Goal: Transaction & Acquisition: Purchase product/service

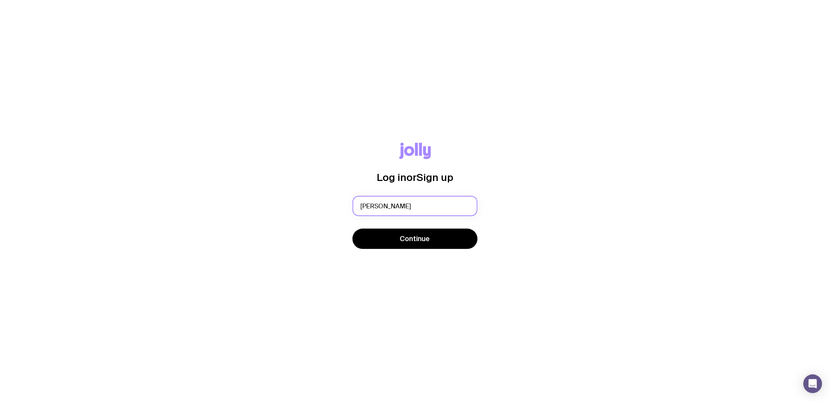
type input "finn.oconnor@cbre.com"
click at [390, 237] on button "Continue" at bounding box center [415, 239] width 125 height 20
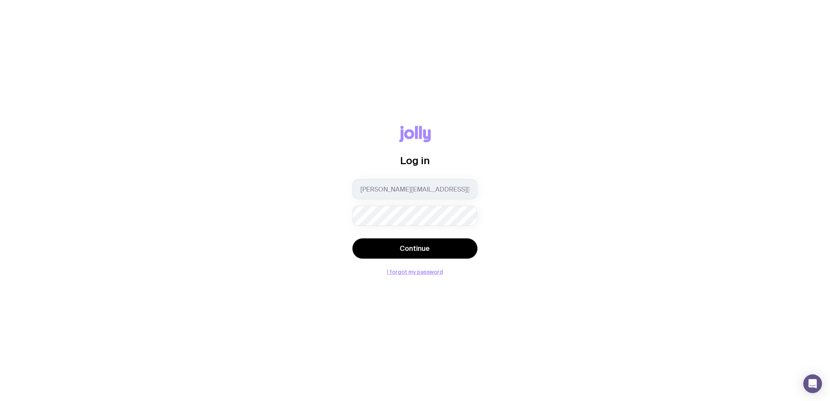
click at [353, 238] on button "Continue" at bounding box center [415, 248] width 125 height 20
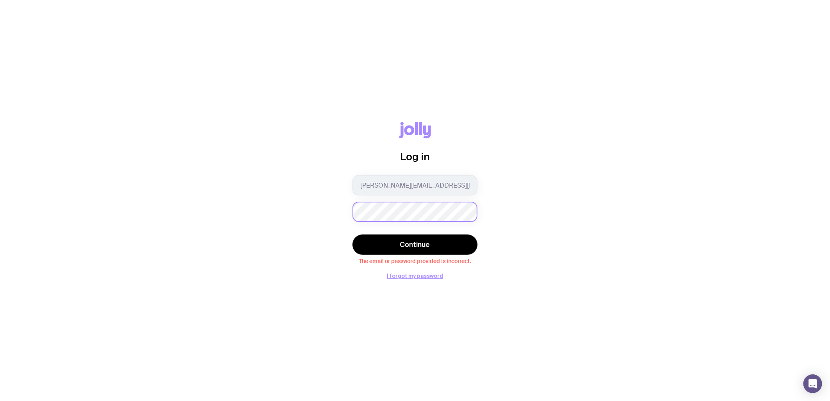
click at [353, 235] on button "Continue" at bounding box center [415, 245] width 125 height 20
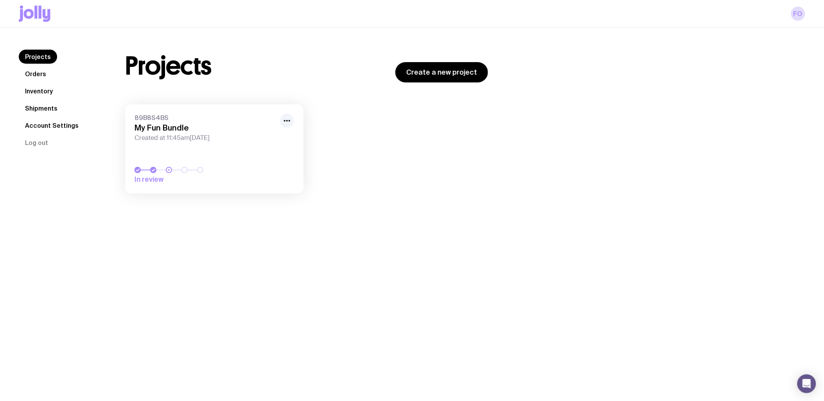
click at [33, 12] on icon at bounding box center [35, 13] width 32 height 16
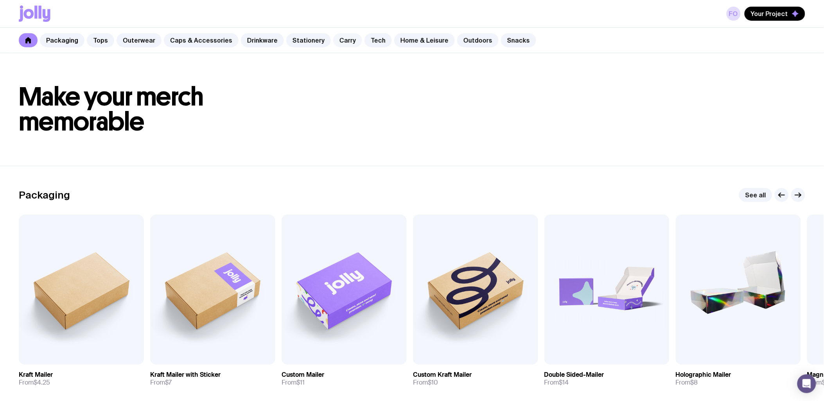
click at [333, 43] on link "Carry" at bounding box center [347, 40] width 29 height 14
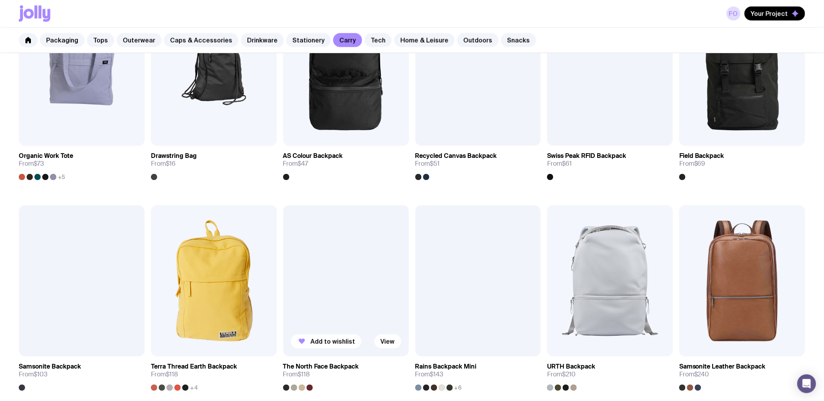
scroll to position [434, 0]
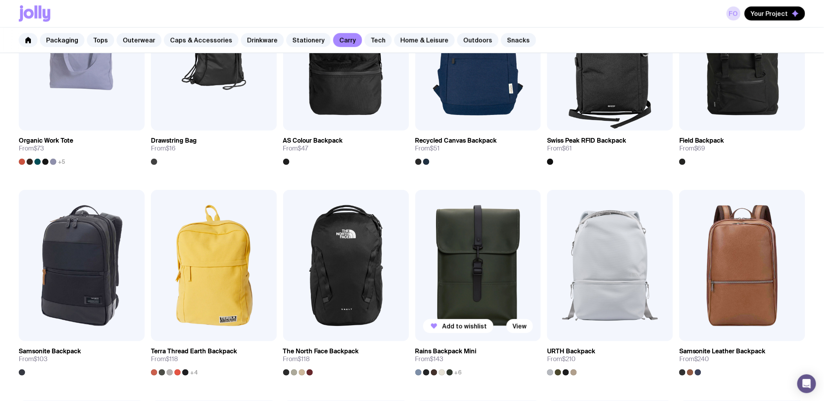
click at [428, 352] on h3 "Rains Backpack Mini" at bounding box center [445, 352] width 61 height 8
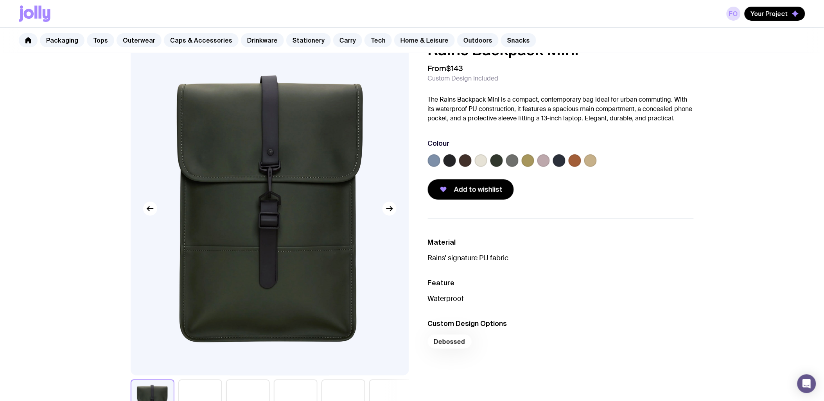
scroll to position [43, 0]
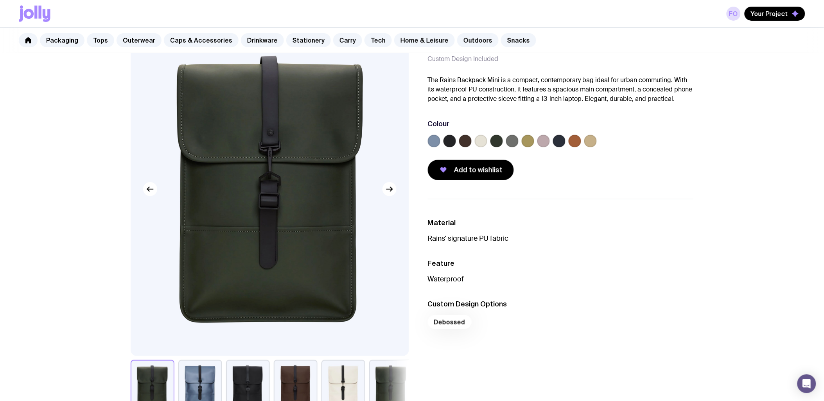
click at [482, 142] on label at bounding box center [481, 141] width 13 height 13
click at [0, 0] on input "radio" at bounding box center [0, 0] width 0 height 0
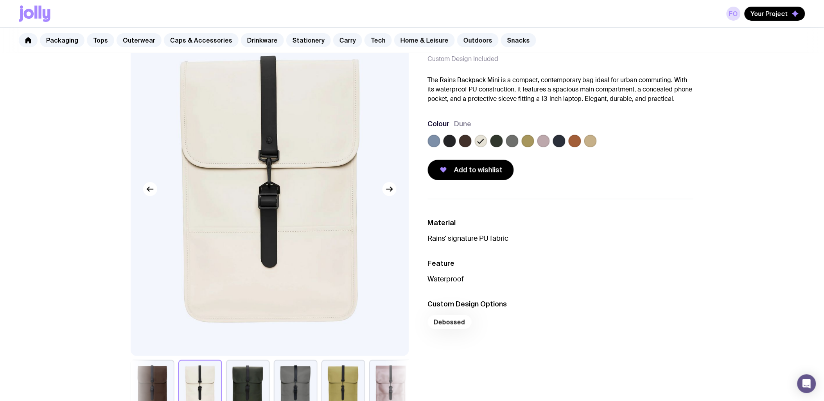
click at [511, 135] on label at bounding box center [512, 141] width 13 height 13
click at [0, 0] on input "radio" at bounding box center [0, 0] width 0 height 0
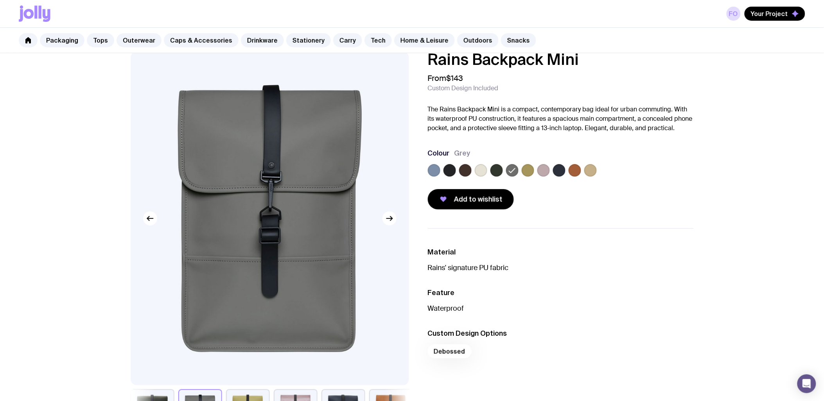
scroll to position [0, 0]
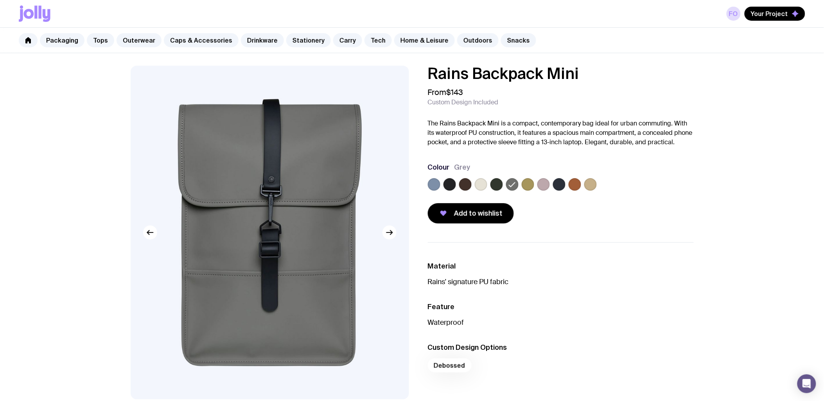
click at [498, 186] on label at bounding box center [496, 184] width 13 height 13
click at [0, 0] on input "radio" at bounding box center [0, 0] width 0 height 0
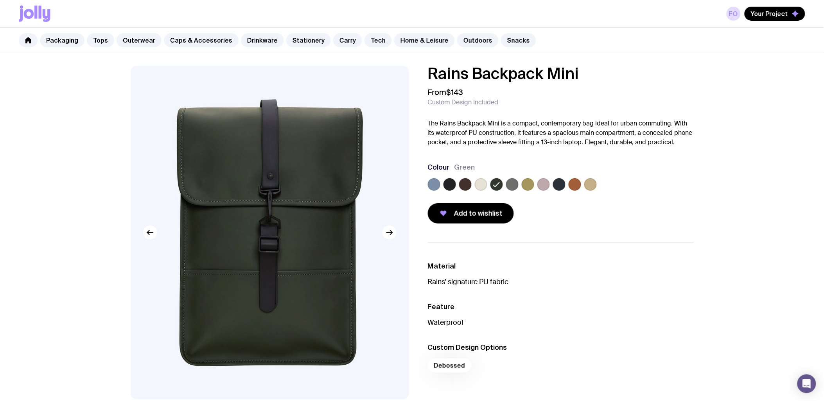
click at [556, 184] on label at bounding box center [559, 184] width 13 height 13
click at [0, 0] on input "radio" at bounding box center [0, 0] width 0 height 0
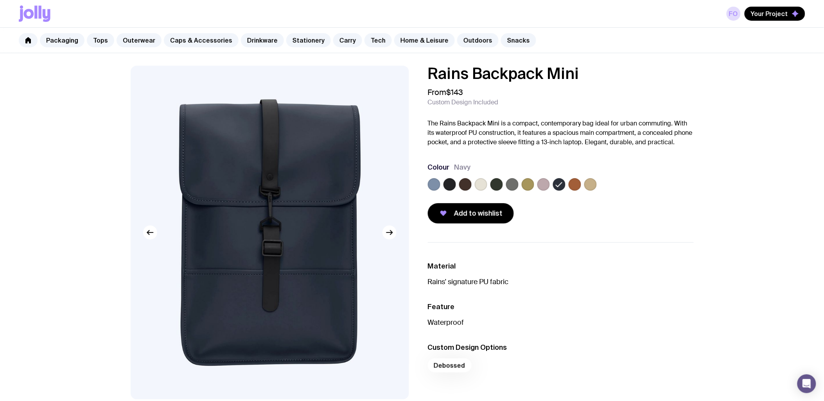
click at [576, 184] on label at bounding box center [574, 184] width 13 height 13
click at [0, 0] on input "radio" at bounding box center [0, 0] width 0 height 0
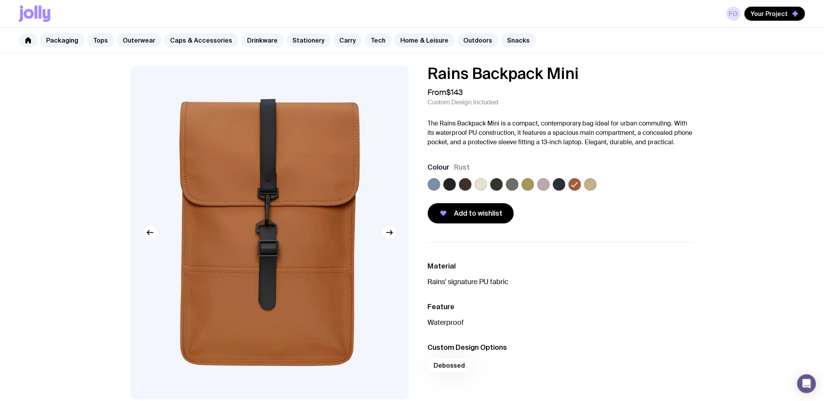
click at [561, 183] on label at bounding box center [559, 184] width 13 height 13
click at [0, 0] on input "radio" at bounding box center [0, 0] width 0 height 0
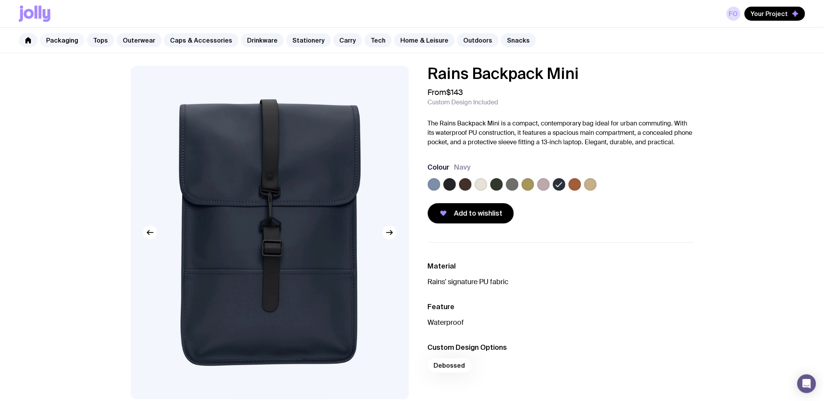
click at [52, 41] on link "Packaging" at bounding box center [62, 40] width 45 height 14
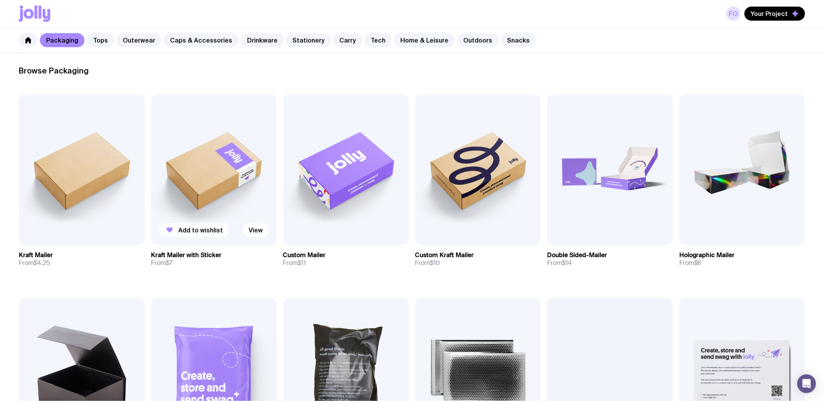
scroll to position [174, 0]
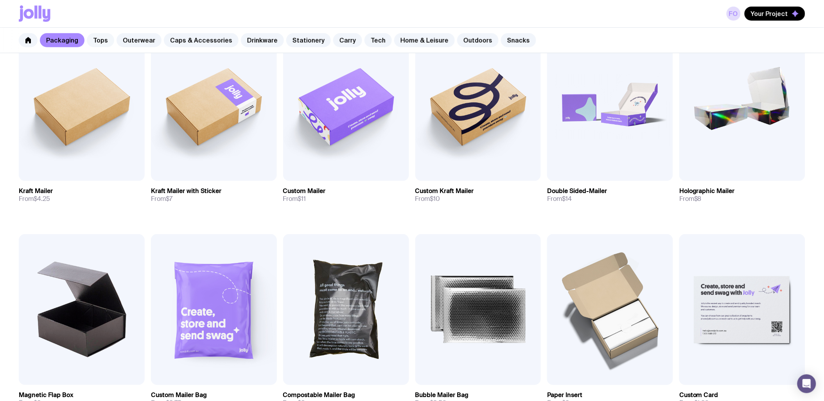
click at [97, 43] on link "Tops" at bounding box center [100, 40] width 27 height 14
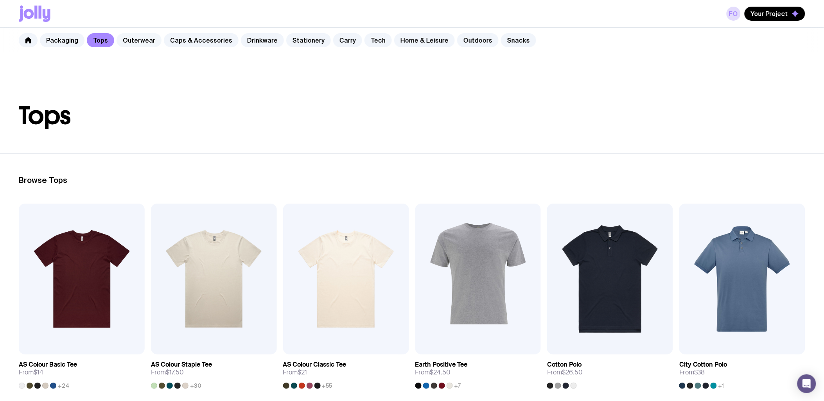
click at [127, 44] on link "Outerwear" at bounding box center [139, 40] width 45 height 14
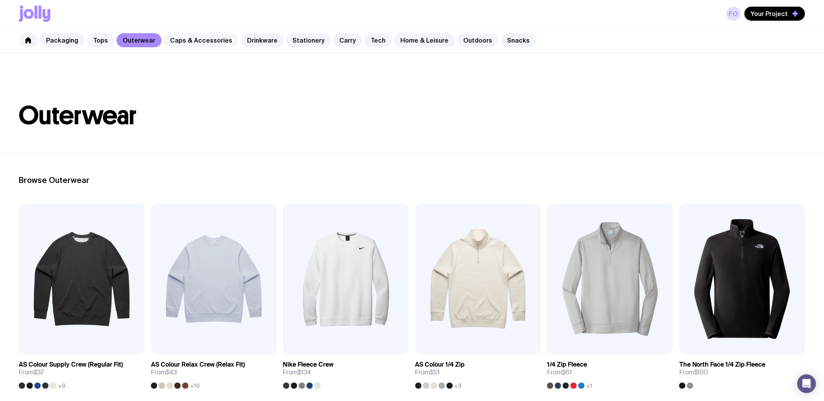
click at [182, 43] on link "Caps & Accessories" at bounding box center [201, 40] width 75 height 14
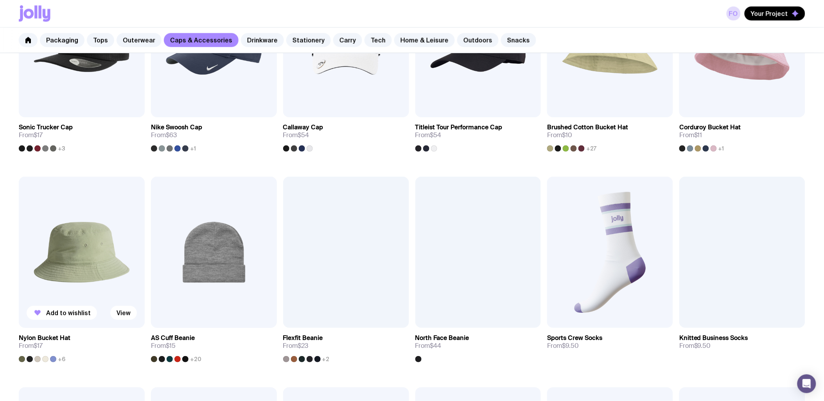
scroll to position [448, 0]
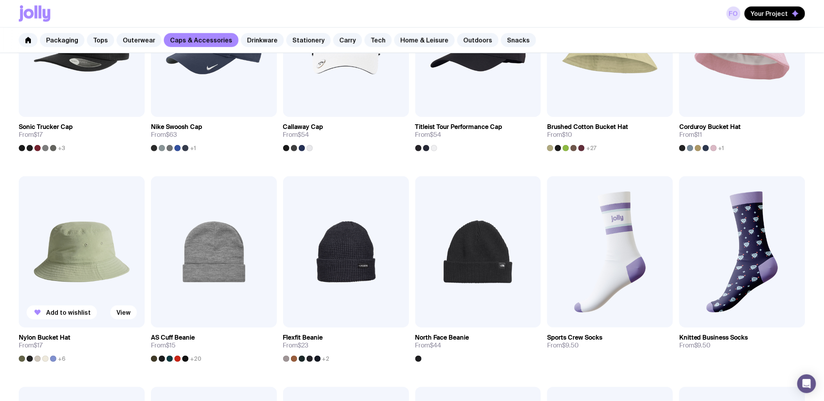
click at [55, 341] on h3 "Nylon Bucket Hat" at bounding box center [45, 338] width 52 height 8
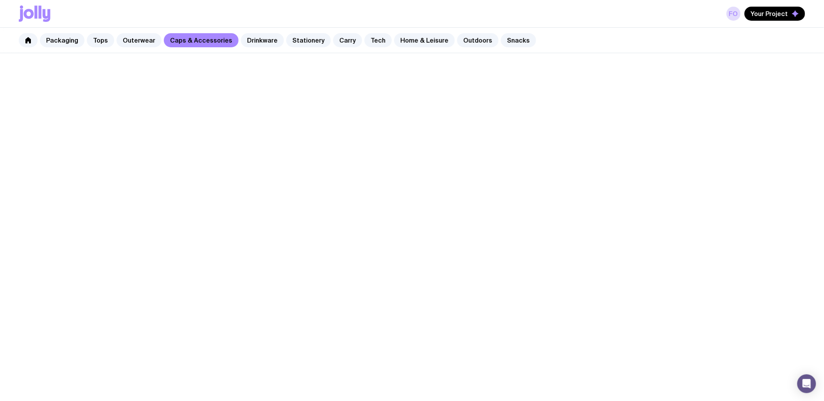
scroll to position [442, 0]
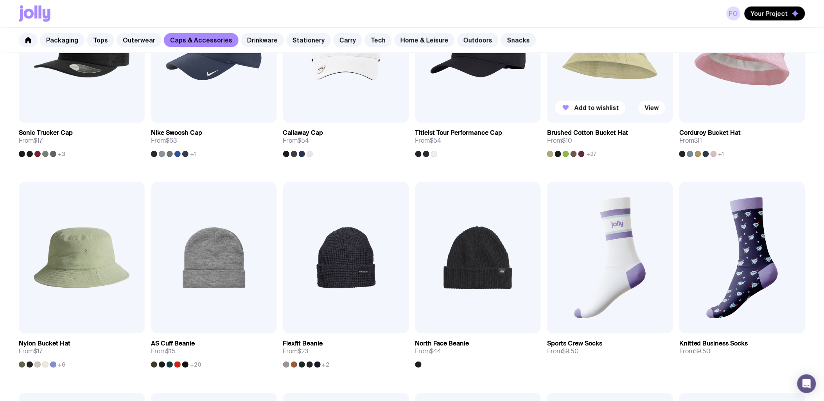
click at [568, 134] on h3 "Brushed Cotton Bucket Hat" at bounding box center [587, 133] width 81 height 8
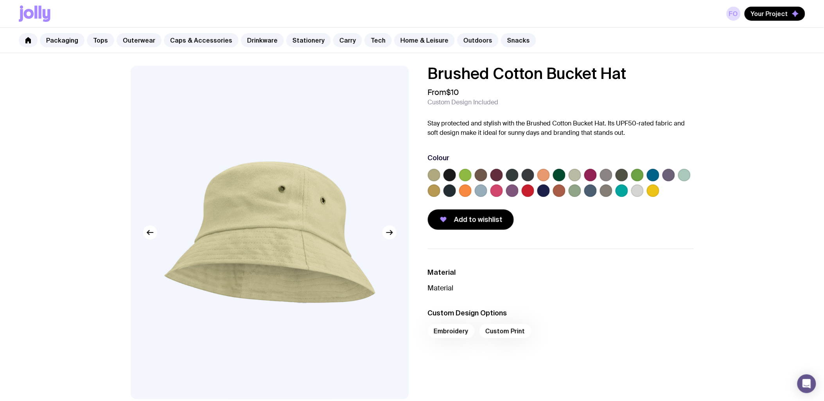
click at [640, 188] on label at bounding box center [637, 191] width 13 height 13
click at [0, 0] on input "radio" at bounding box center [0, 0] width 0 height 0
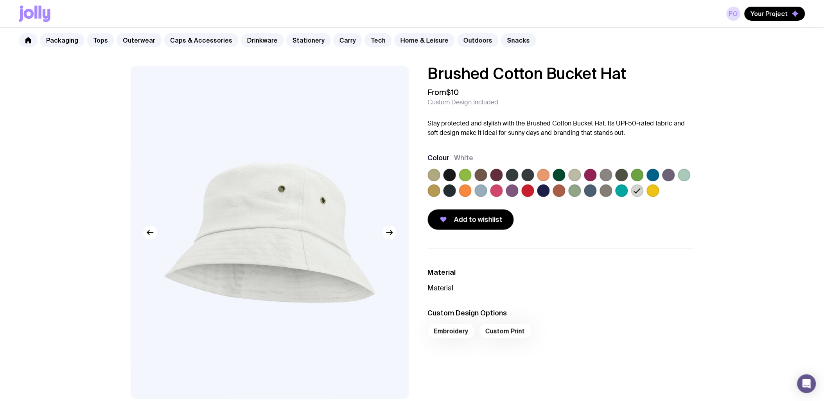
click at [513, 189] on label at bounding box center [512, 191] width 13 height 13
click at [0, 0] on input "radio" at bounding box center [0, 0] width 0 height 0
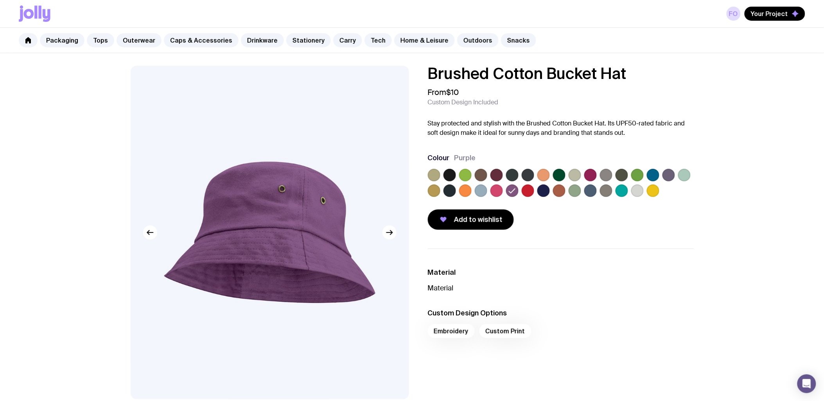
click at [545, 192] on label at bounding box center [543, 191] width 13 height 13
click at [0, 0] on input "radio" at bounding box center [0, 0] width 0 height 0
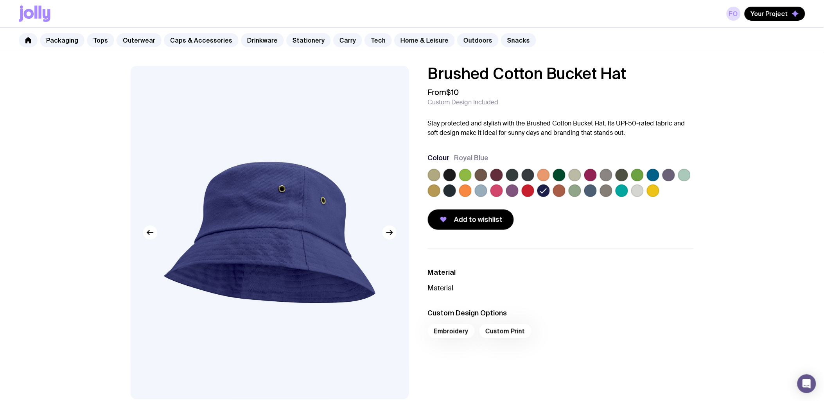
click at [641, 194] on label at bounding box center [637, 191] width 13 height 13
click at [0, 0] on input "radio" at bounding box center [0, 0] width 0 height 0
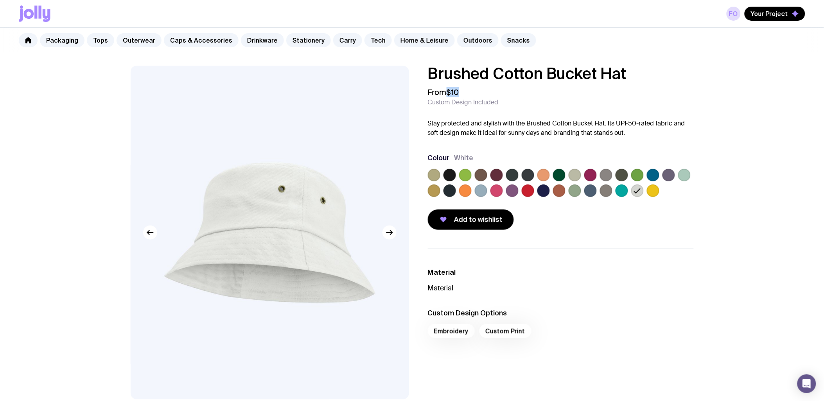
drag, startPoint x: 459, startPoint y: 95, endPoint x: 448, endPoint y: 89, distance: 12.6
click at [448, 89] on span "$10" at bounding box center [452, 92] width 13 height 10
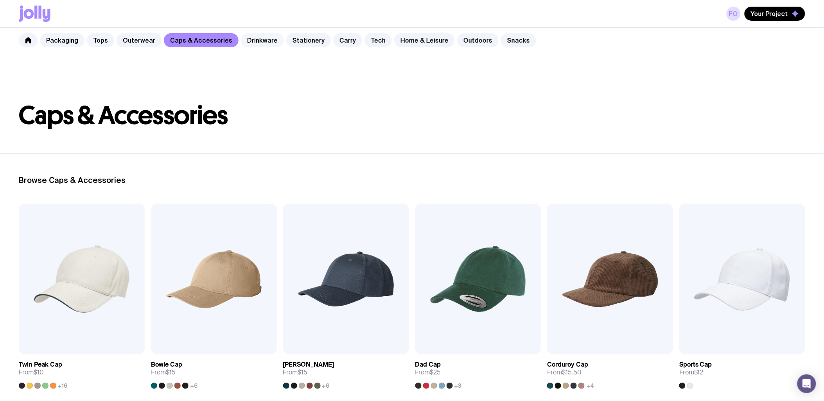
click at [253, 44] on link "Drinkware" at bounding box center [262, 40] width 43 height 14
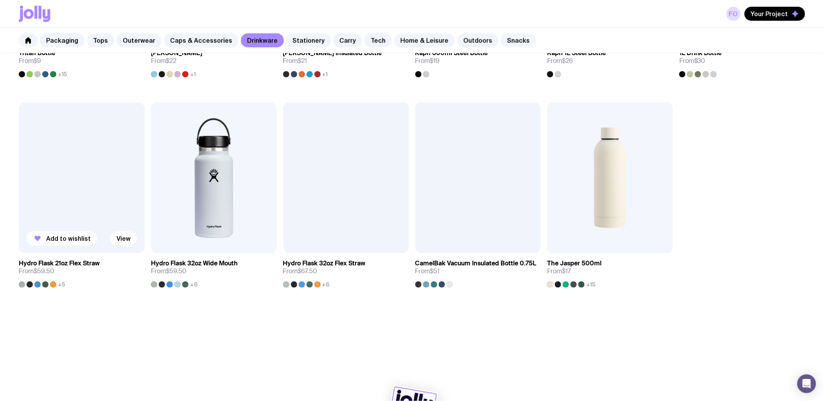
scroll to position [738, 0]
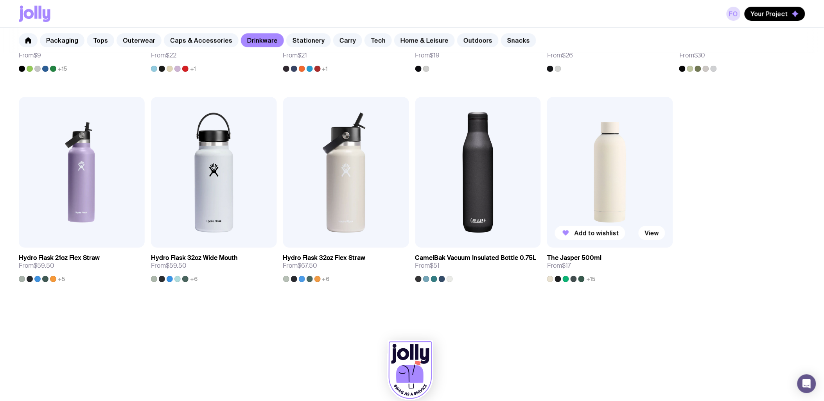
click at [585, 255] on h3 "The Jasper 500ml" at bounding box center [574, 258] width 54 height 8
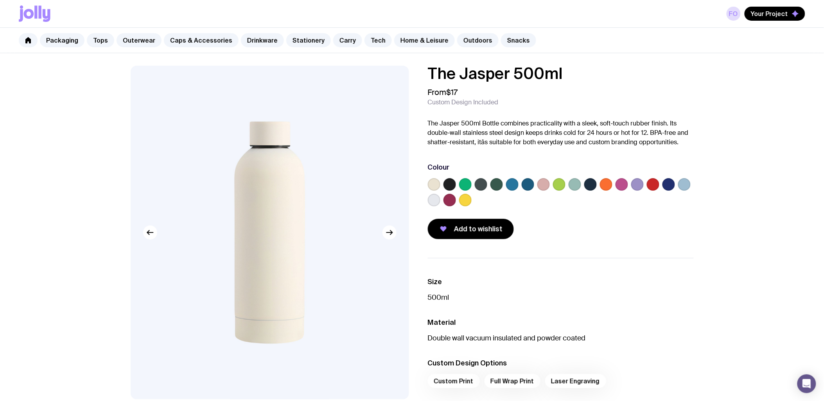
click at [465, 99] on span "Custom Design Included" at bounding box center [463, 103] width 71 height 8
click at [457, 95] on span "$17" at bounding box center [451, 92] width 11 height 10
click at [666, 181] on label at bounding box center [668, 184] width 13 height 13
click at [0, 0] on input "radio" at bounding box center [0, 0] width 0 height 0
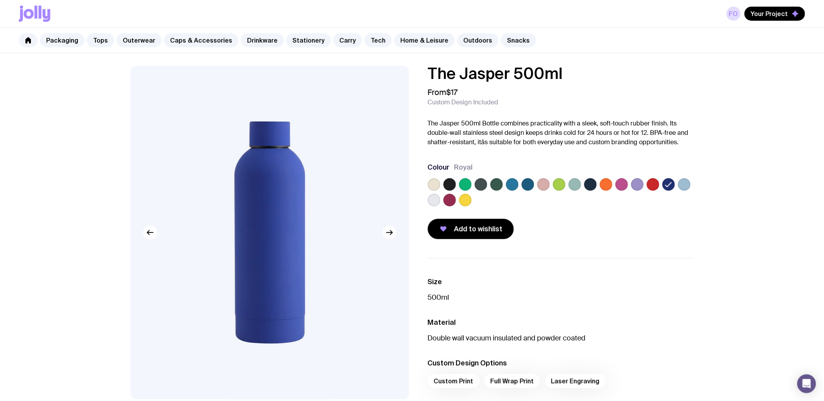
click at [620, 182] on label at bounding box center [621, 184] width 13 height 13
click at [0, 0] on input "radio" at bounding box center [0, 0] width 0 height 0
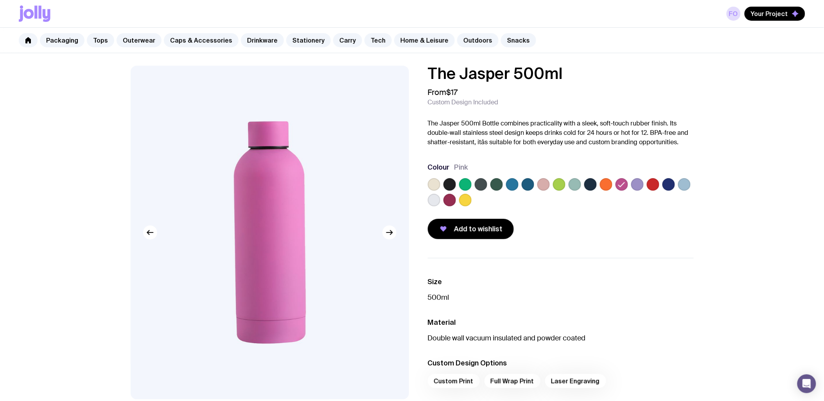
click at [637, 185] on label at bounding box center [637, 184] width 13 height 13
click at [0, 0] on input "radio" at bounding box center [0, 0] width 0 height 0
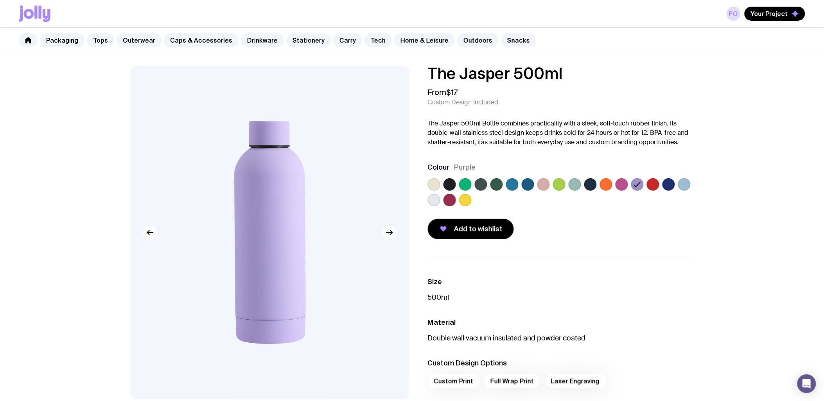
click at [389, 233] on icon "button" at bounding box center [389, 232] width 9 height 9
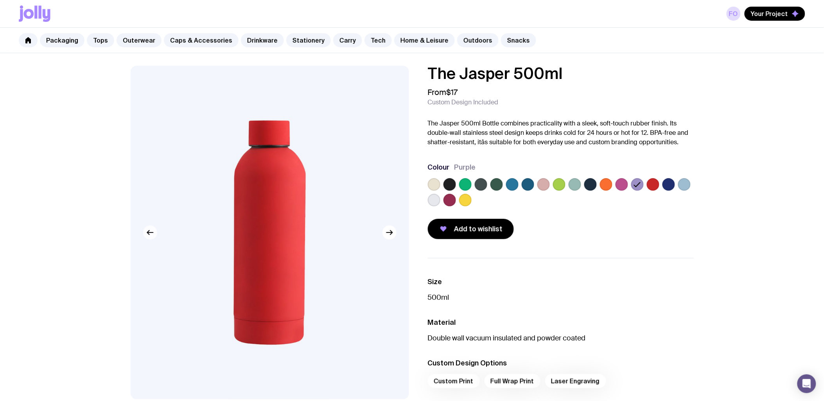
click at [154, 232] on icon "button" at bounding box center [149, 232] width 9 height 9
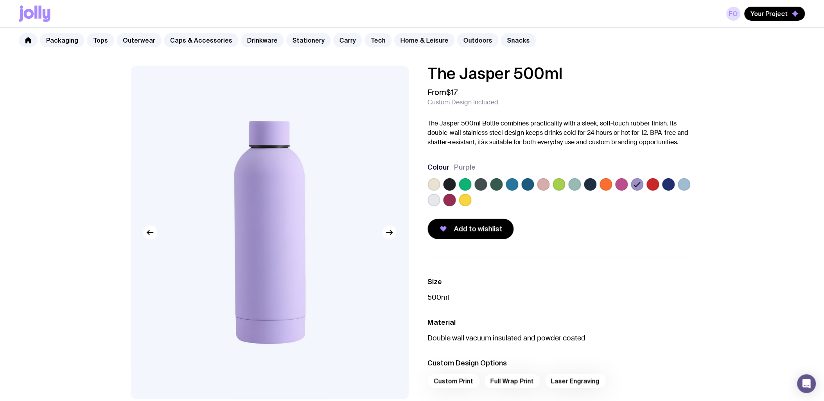
click at [428, 185] on label at bounding box center [434, 184] width 13 height 13
click at [0, 0] on input "radio" at bounding box center [0, 0] width 0 height 0
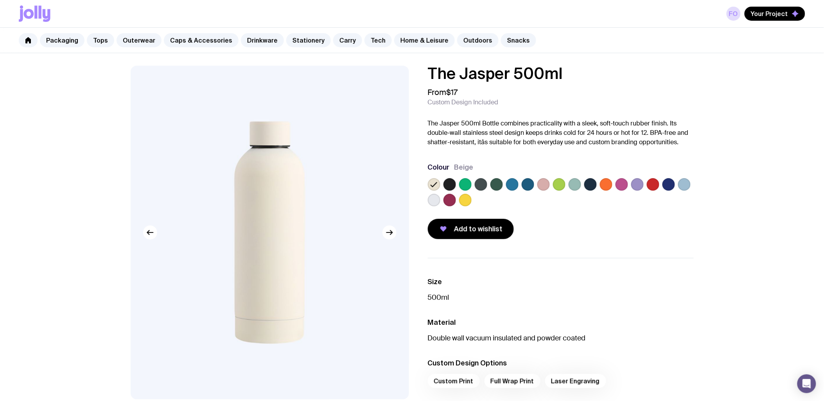
click at [437, 195] on label at bounding box center [434, 200] width 13 height 13
click at [0, 0] on input "radio" at bounding box center [0, 0] width 0 height 0
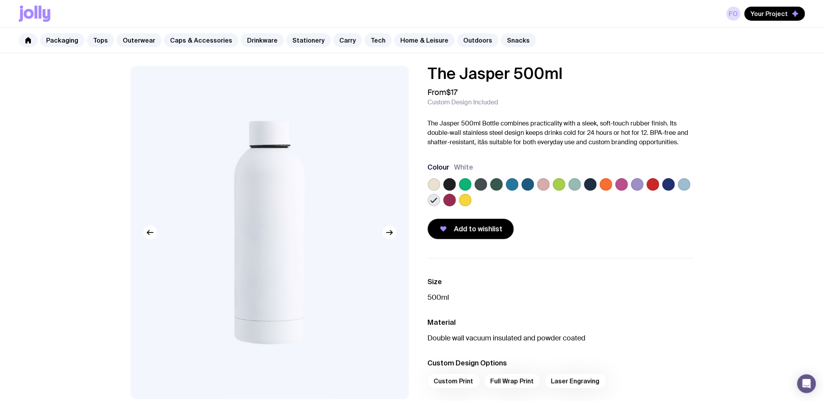
click at [449, 183] on label at bounding box center [449, 184] width 13 height 13
click at [0, 0] on input "radio" at bounding box center [0, 0] width 0 height 0
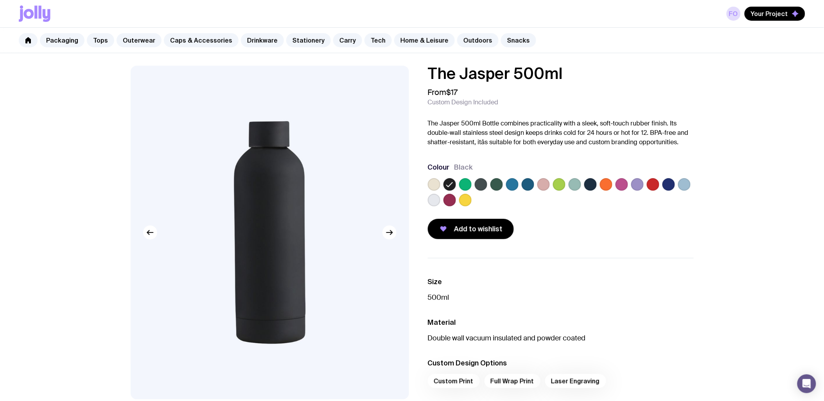
click at [439, 189] on div at bounding box center [434, 184] width 13 height 13
click at [434, 188] on label at bounding box center [434, 184] width 13 height 13
click at [0, 0] on input "radio" at bounding box center [0, 0] width 0 height 0
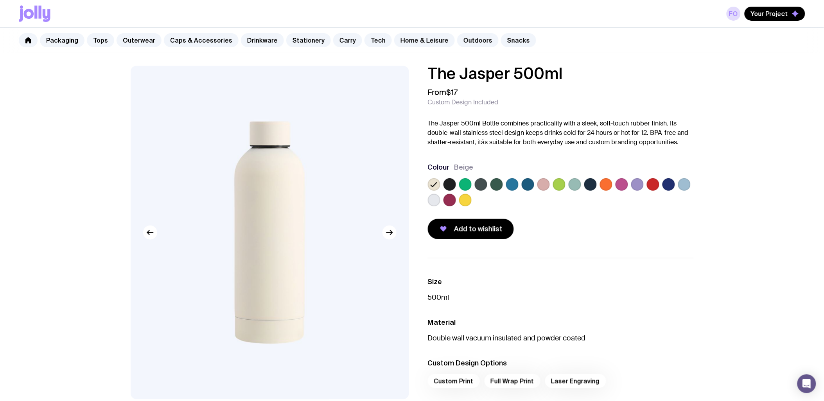
click at [451, 186] on label at bounding box center [449, 184] width 13 height 13
click at [0, 0] on input "radio" at bounding box center [0, 0] width 0 height 0
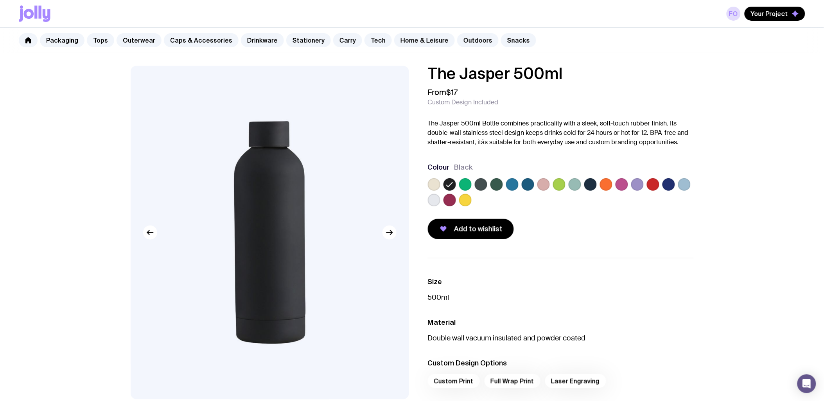
click at [633, 181] on label at bounding box center [637, 184] width 13 height 13
click at [0, 0] on input "radio" at bounding box center [0, 0] width 0 height 0
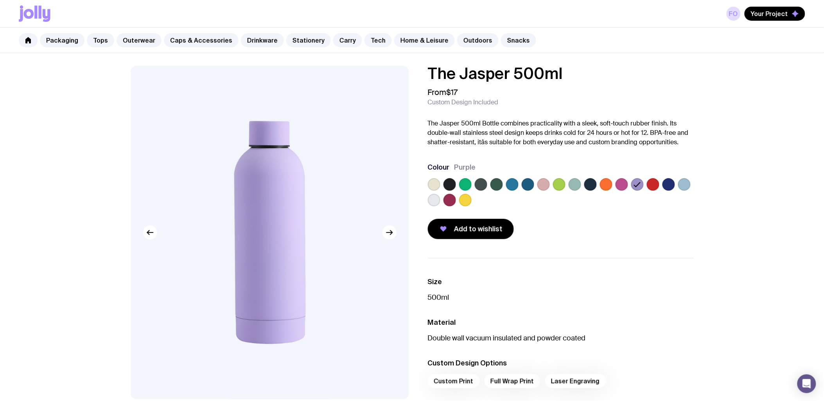
click at [462, 199] on label at bounding box center [465, 200] width 13 height 13
click at [0, 0] on input "radio" at bounding box center [0, 0] width 0 height 0
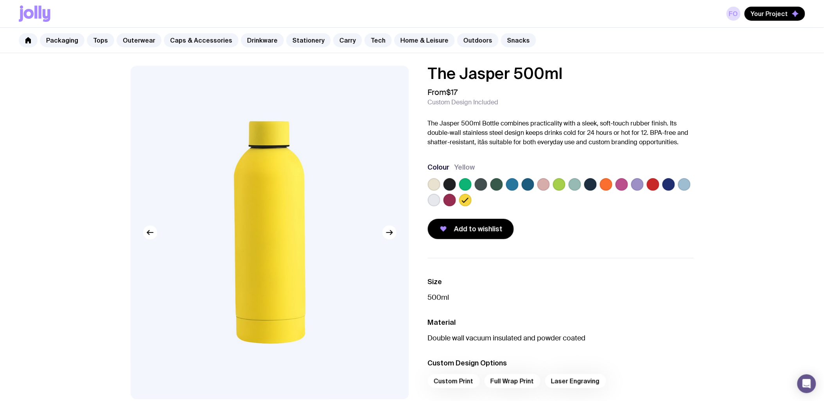
click at [603, 184] on label at bounding box center [606, 184] width 13 height 13
click at [0, 0] on input "radio" at bounding box center [0, 0] width 0 height 0
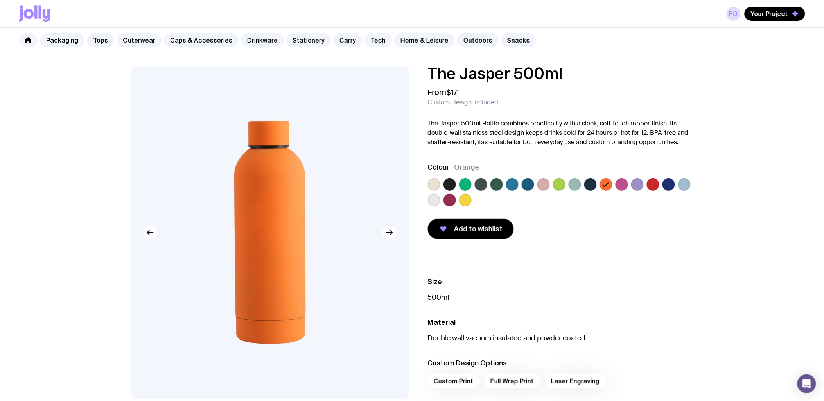
click at [466, 180] on label at bounding box center [465, 184] width 13 height 13
click at [0, 0] on input "radio" at bounding box center [0, 0] width 0 height 0
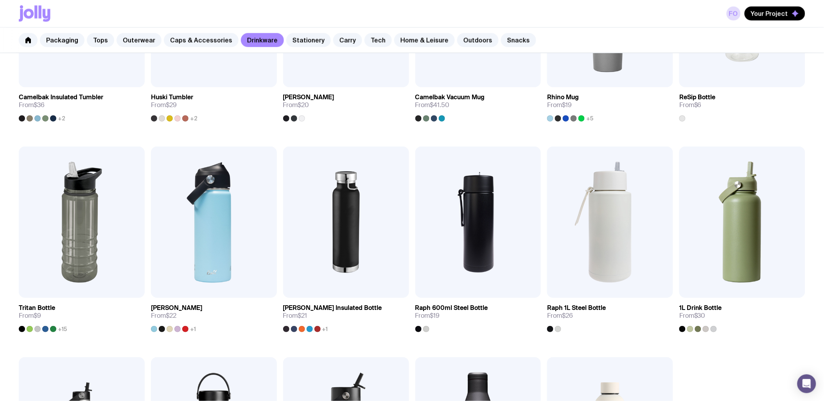
scroll to position [217, 0]
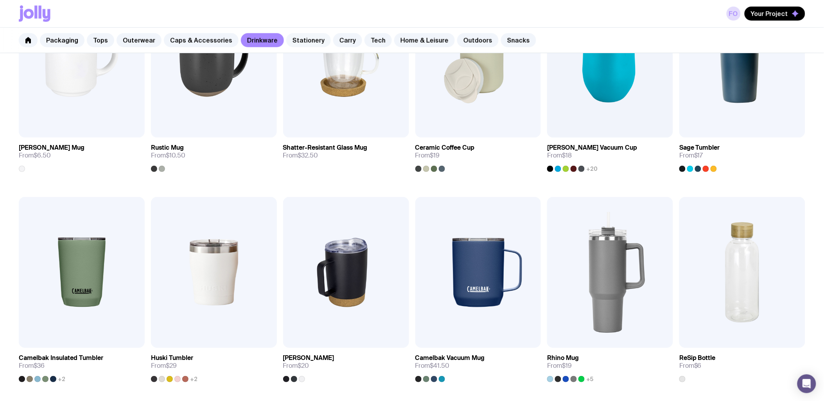
click at [301, 43] on link "Stationery" at bounding box center [308, 40] width 45 height 14
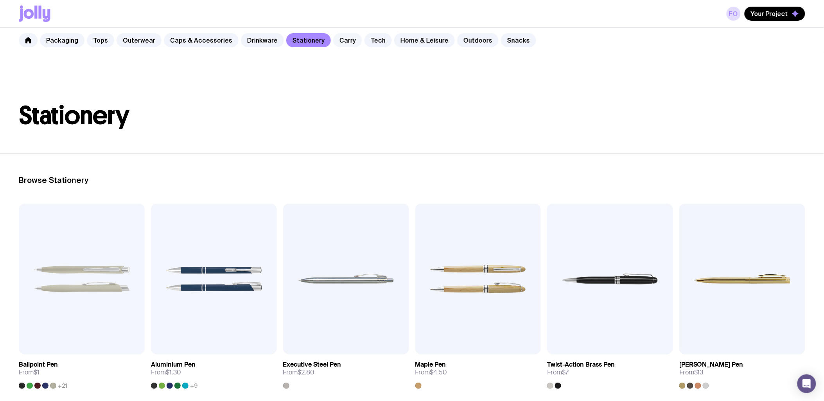
click at [335, 40] on link "Carry" at bounding box center [347, 40] width 29 height 14
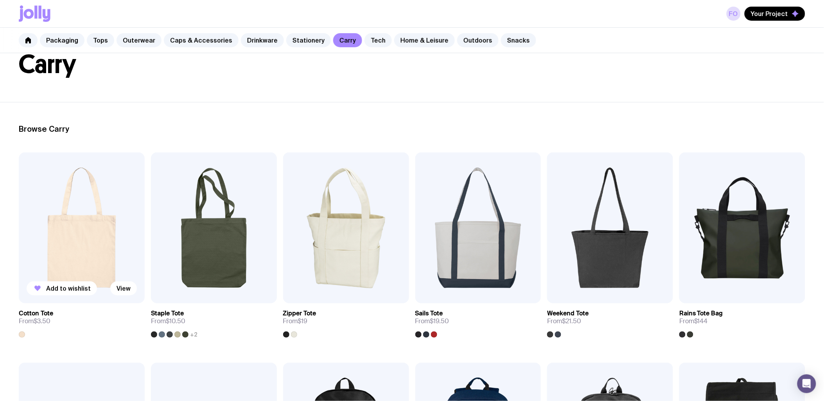
scroll to position [130, 0]
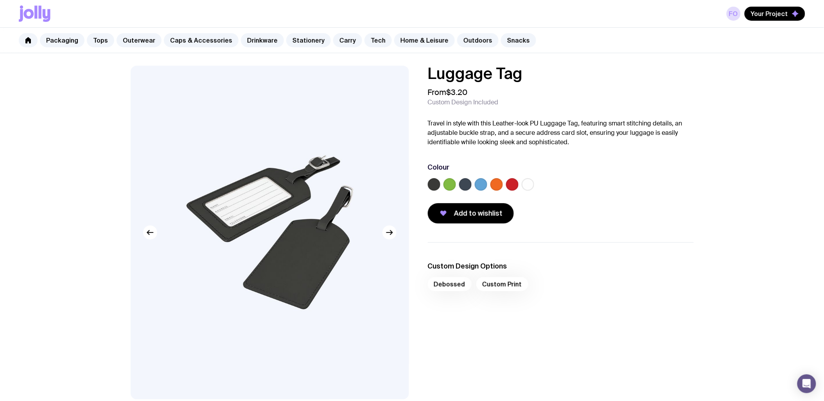
click at [466, 185] on label at bounding box center [465, 184] width 13 height 13
click at [0, 0] on input "radio" at bounding box center [0, 0] width 0 height 0
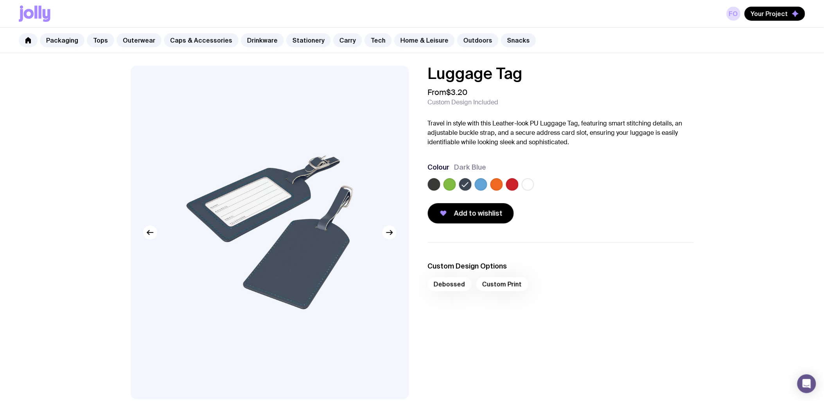
click at [430, 186] on label at bounding box center [434, 184] width 13 height 13
click at [0, 0] on input "radio" at bounding box center [0, 0] width 0 height 0
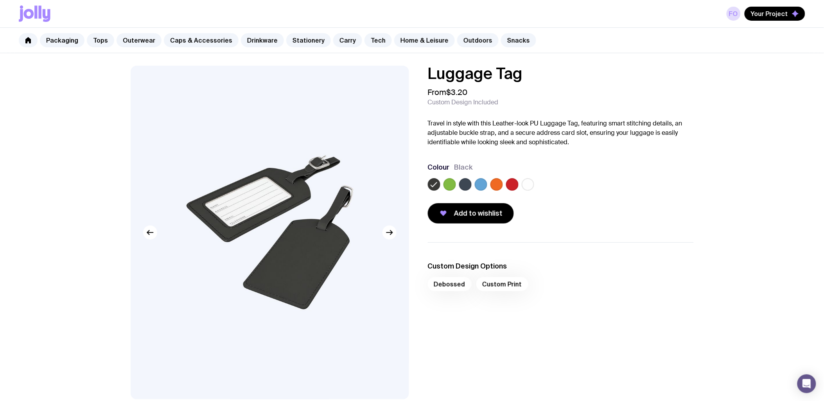
click at [528, 188] on label at bounding box center [528, 184] width 13 height 13
click at [0, 0] on input "radio" at bounding box center [0, 0] width 0 height 0
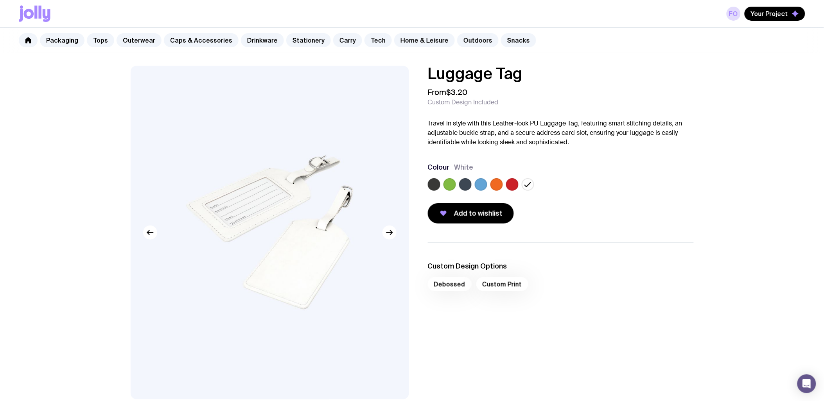
click at [466, 186] on label at bounding box center [465, 184] width 13 height 13
click at [0, 0] on input "radio" at bounding box center [0, 0] width 0 height 0
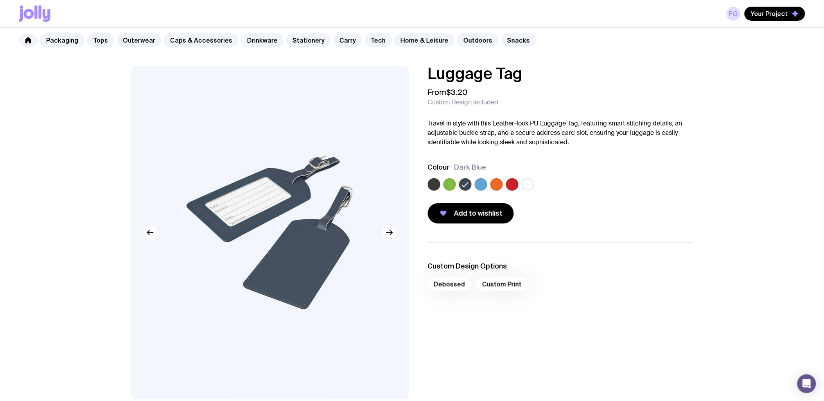
click at [432, 189] on label at bounding box center [434, 184] width 13 height 13
click at [0, 0] on input "radio" at bounding box center [0, 0] width 0 height 0
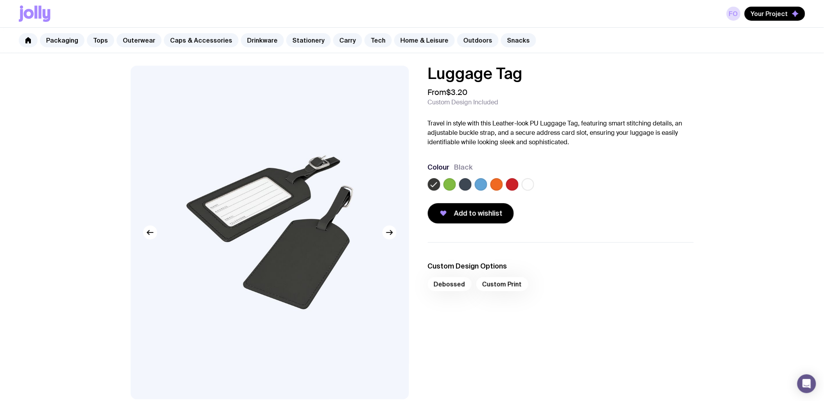
click at [466, 184] on label at bounding box center [465, 184] width 13 height 13
click at [0, 0] on input "radio" at bounding box center [0, 0] width 0 height 0
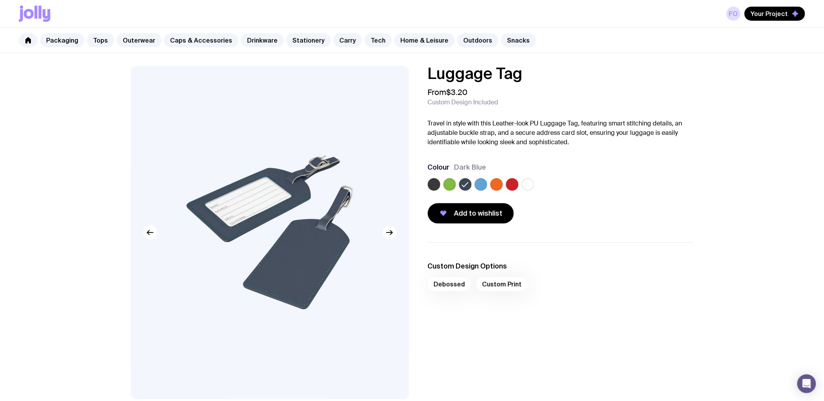
click at [438, 186] on label at bounding box center [434, 184] width 13 height 13
click at [0, 0] on input "radio" at bounding box center [0, 0] width 0 height 0
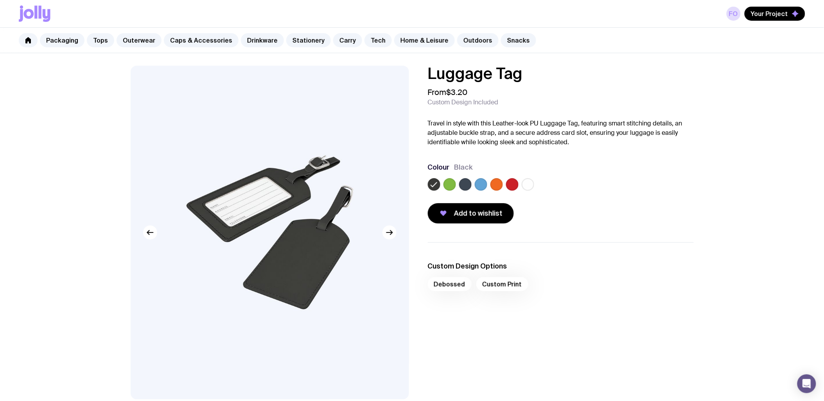
click at [459, 190] on div at bounding box center [465, 184] width 13 height 13
click at [468, 185] on label at bounding box center [465, 184] width 13 height 13
click at [0, 0] on input "radio" at bounding box center [0, 0] width 0 height 0
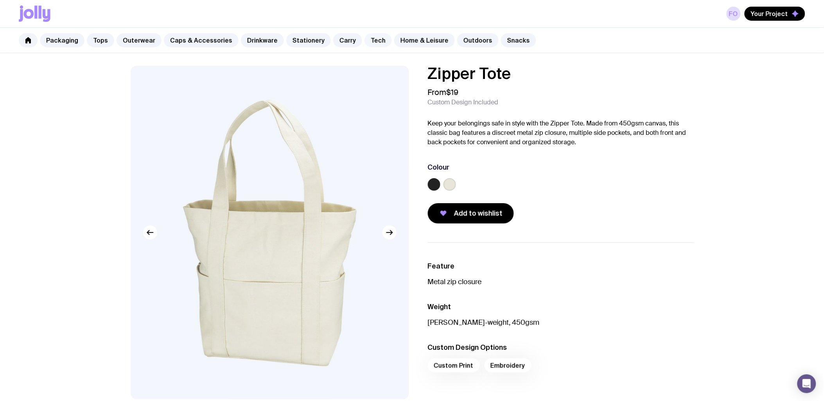
click at [364, 41] on link "Tech" at bounding box center [377, 40] width 27 height 14
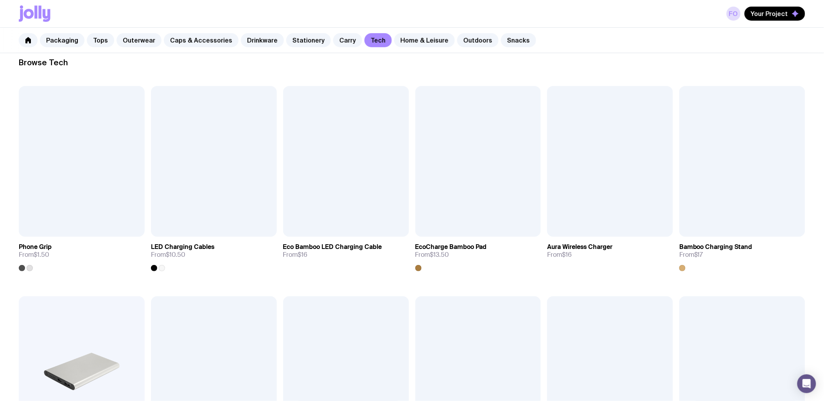
scroll to position [87, 0]
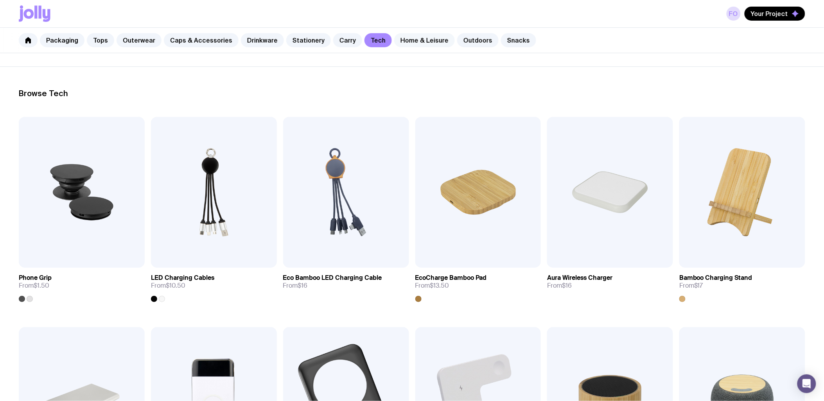
click at [394, 44] on link "Home & Leisure" at bounding box center [424, 40] width 61 height 14
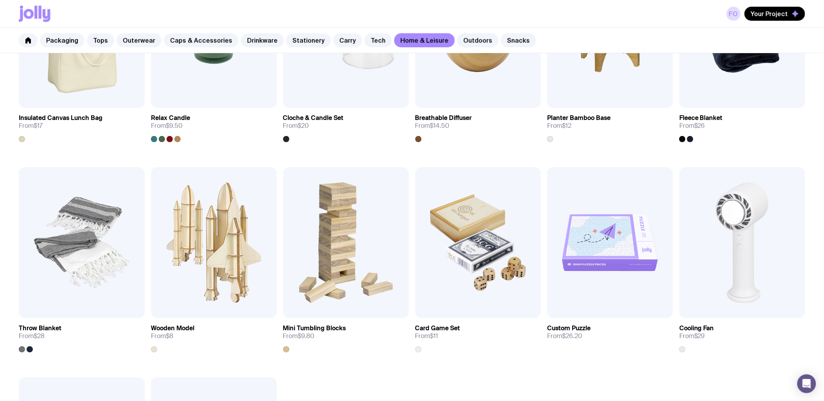
scroll to position [869, 0]
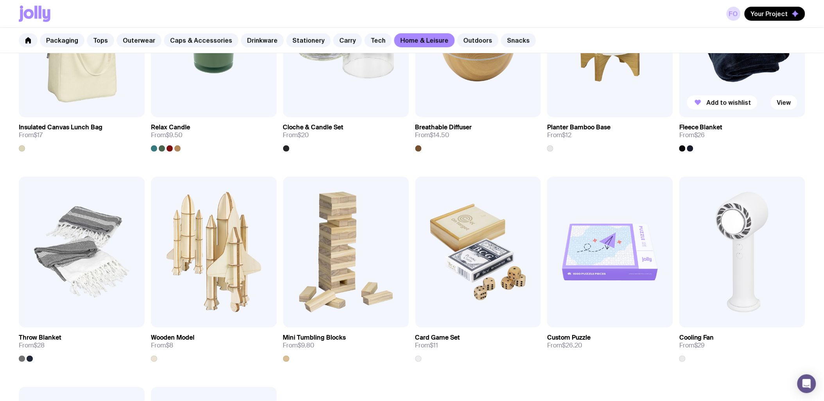
click at [692, 150] on div at bounding box center [690, 148] width 6 height 6
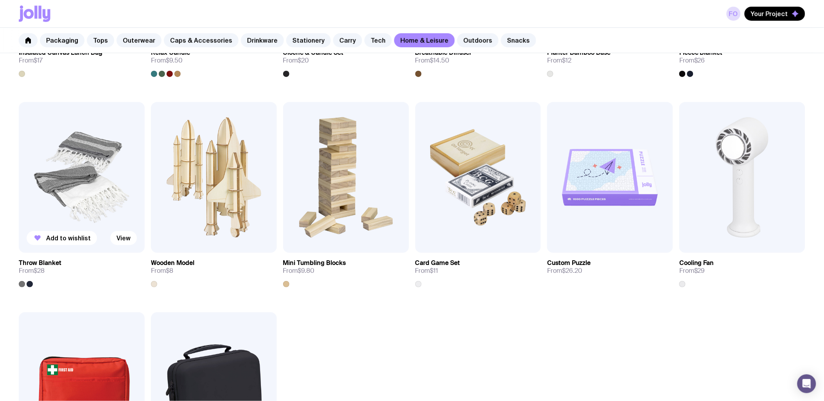
scroll to position [963, 0]
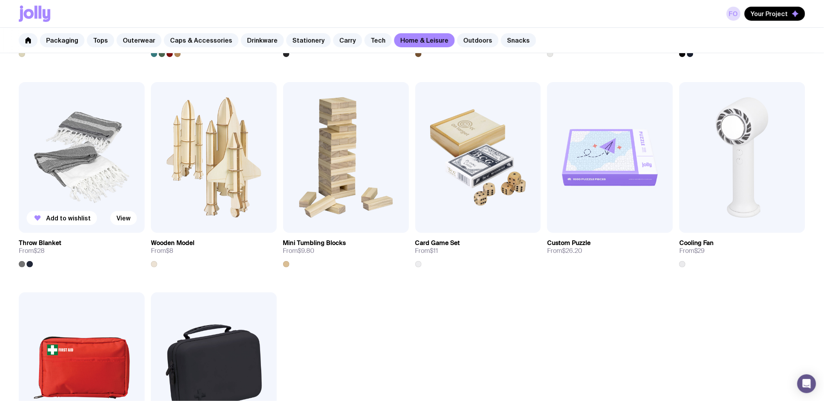
click at [32, 264] on div at bounding box center [30, 264] width 6 height 6
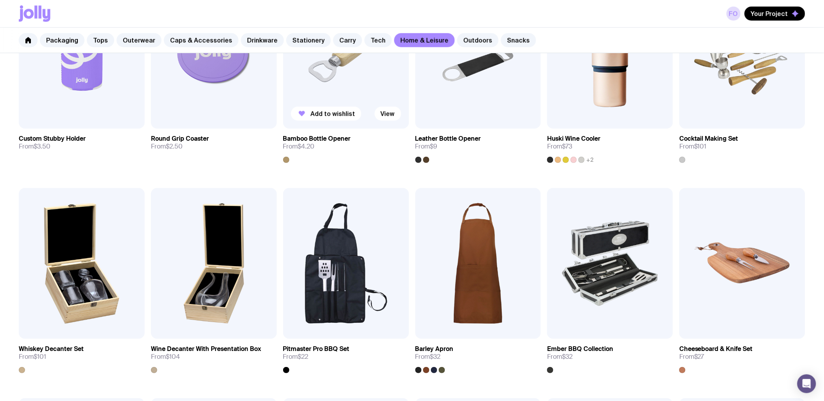
scroll to position [225, 0]
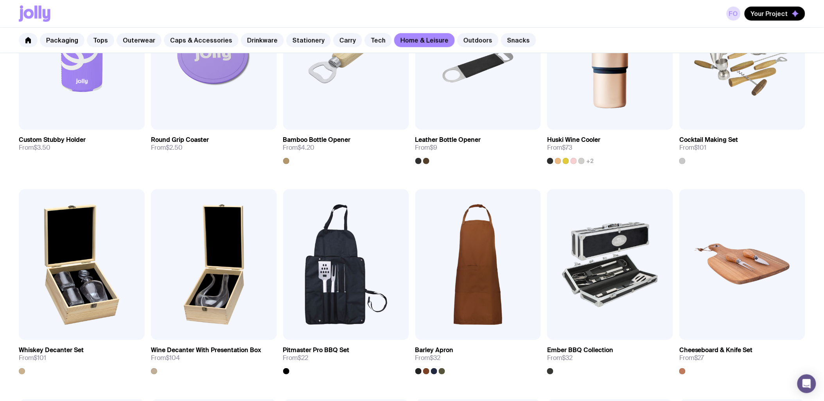
click at [462, 52] on div "Packaging Tops Outerwear Caps & Accessories Drinkware Stationery Carry Tech Hom…" at bounding box center [412, 40] width 824 height 25
click at [462, 36] on link "Outdoors" at bounding box center [477, 40] width 41 height 14
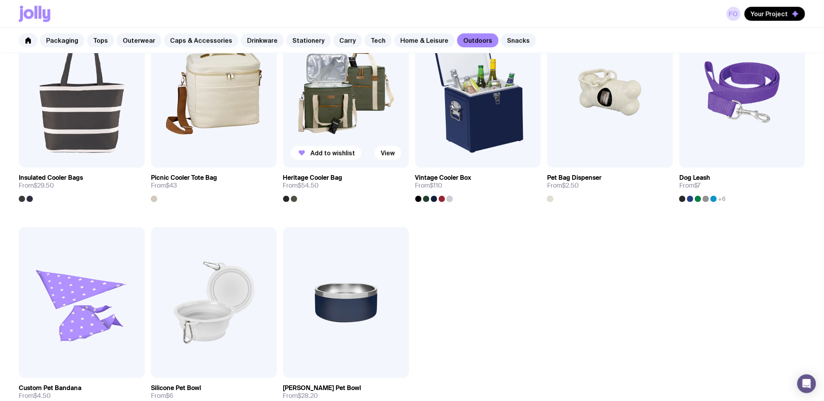
scroll to position [565, 0]
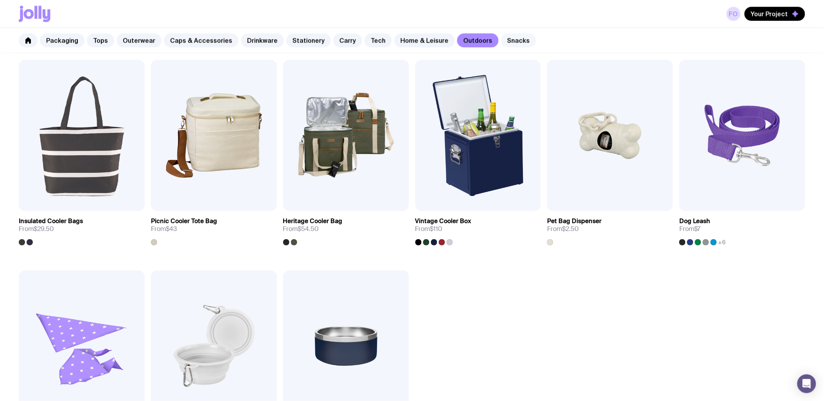
click at [501, 35] on link "Snacks" at bounding box center [518, 40] width 35 height 14
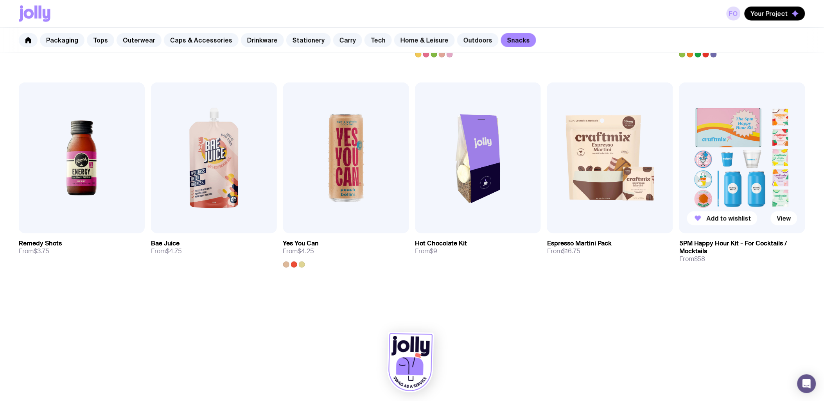
scroll to position [333, 0]
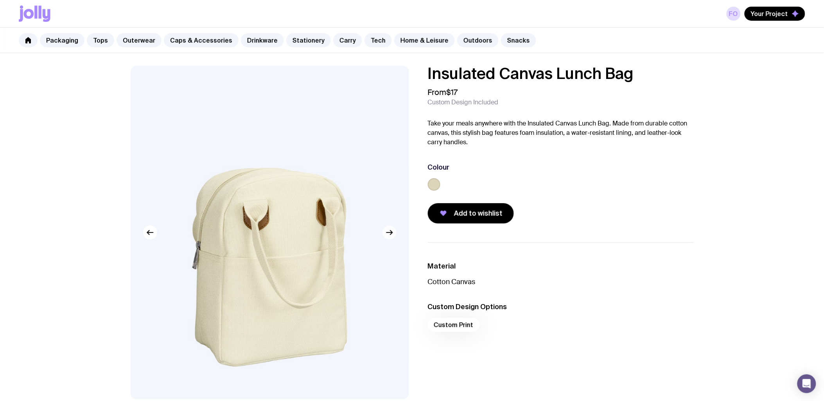
click at [387, 231] on icon "button" at bounding box center [389, 232] width 9 height 9
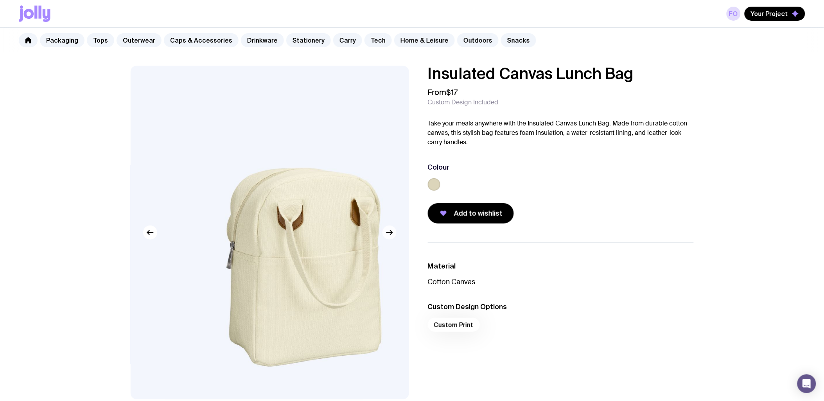
click at [387, 231] on icon "button" at bounding box center [389, 232] width 9 height 9
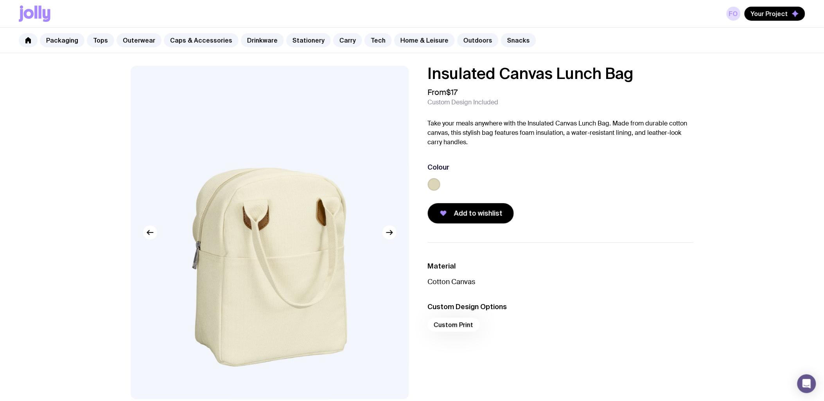
click at [380, 227] on img at bounding box center [269, 233] width 278 height 334
click at [385, 228] on icon "button" at bounding box center [389, 232] width 9 height 9
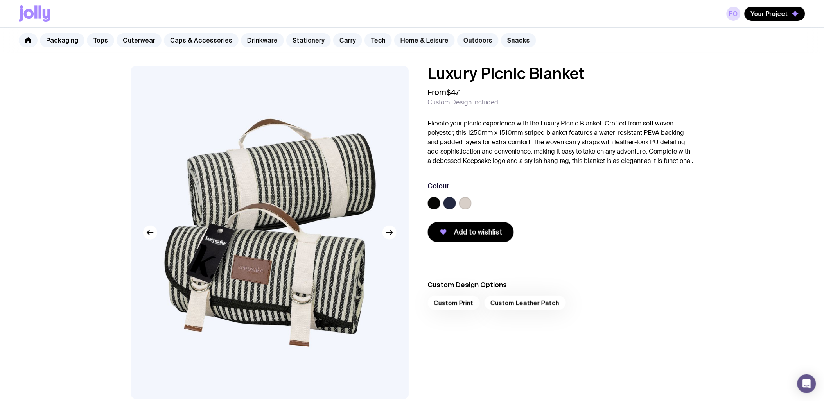
click at [452, 210] on label at bounding box center [449, 203] width 13 height 13
click at [0, 0] on input "radio" at bounding box center [0, 0] width 0 height 0
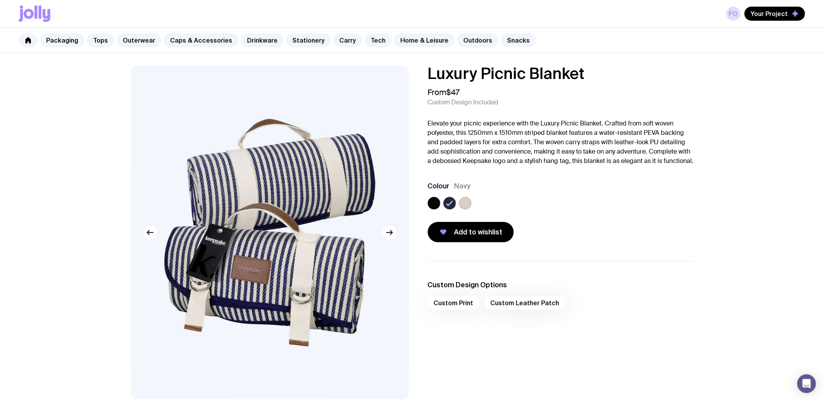
click at [464, 210] on label at bounding box center [465, 203] width 13 height 13
click at [0, 0] on input "radio" at bounding box center [0, 0] width 0 height 0
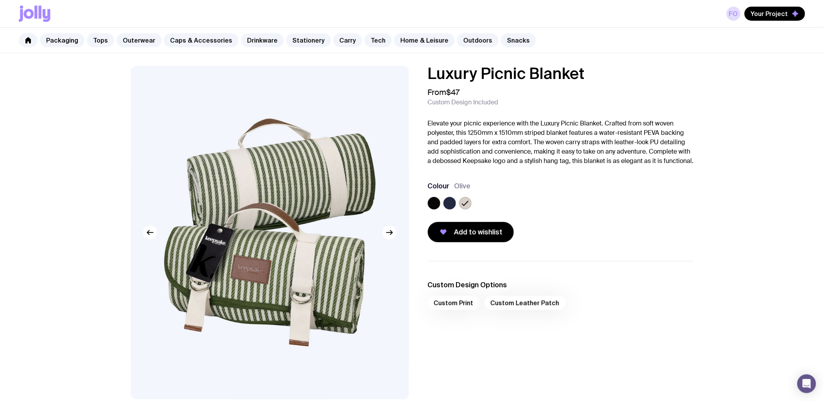
click at [452, 209] on label at bounding box center [449, 203] width 13 height 13
click at [0, 0] on input "radio" at bounding box center [0, 0] width 0 height 0
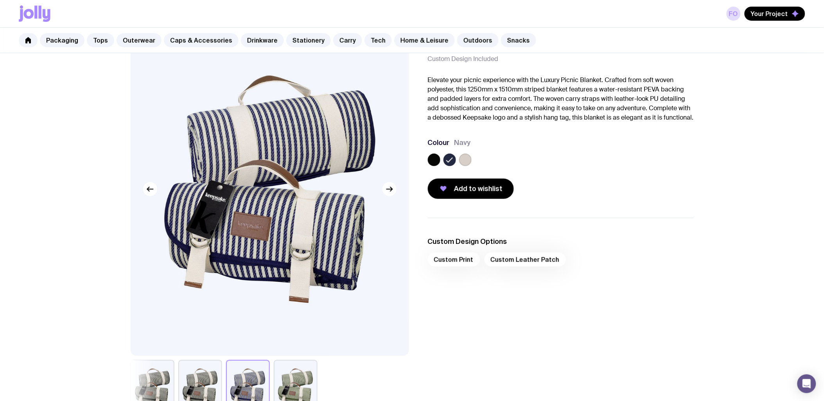
scroll to position [87, 0]
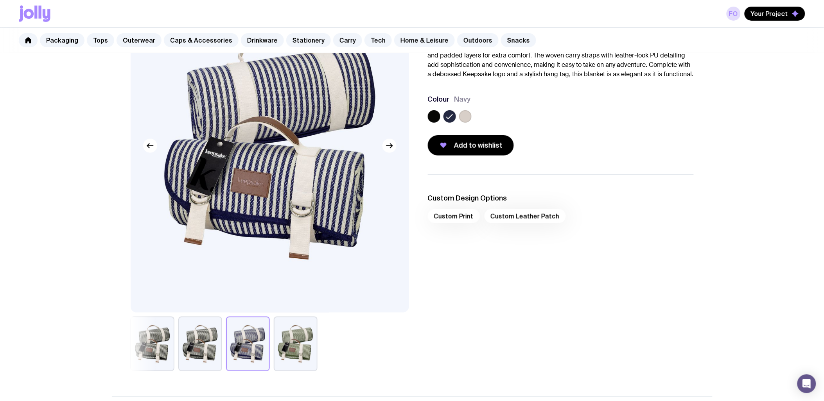
click at [457, 126] on div at bounding box center [561, 118] width 266 height 16
click at [463, 123] on label at bounding box center [465, 116] width 13 height 13
click at [0, 0] on input "radio" at bounding box center [0, 0] width 0 height 0
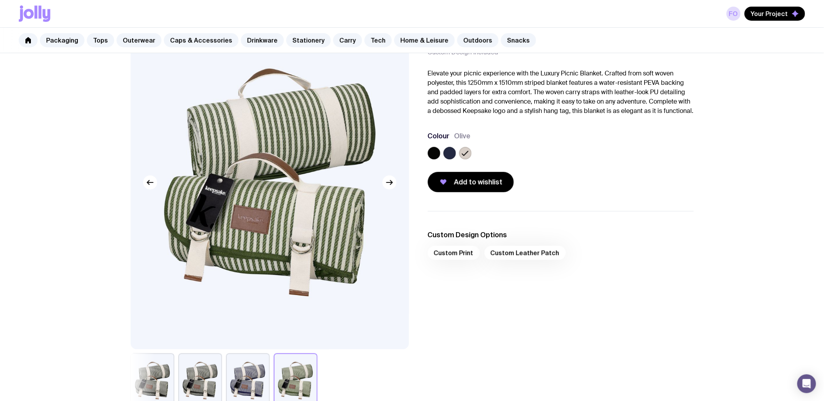
scroll to position [43, 0]
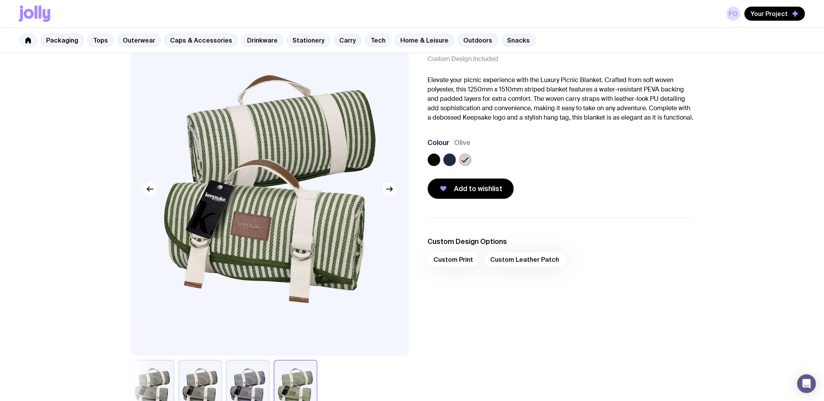
click at [446, 166] on label at bounding box center [449, 160] width 13 height 13
click at [0, 0] on input "radio" at bounding box center [0, 0] width 0 height 0
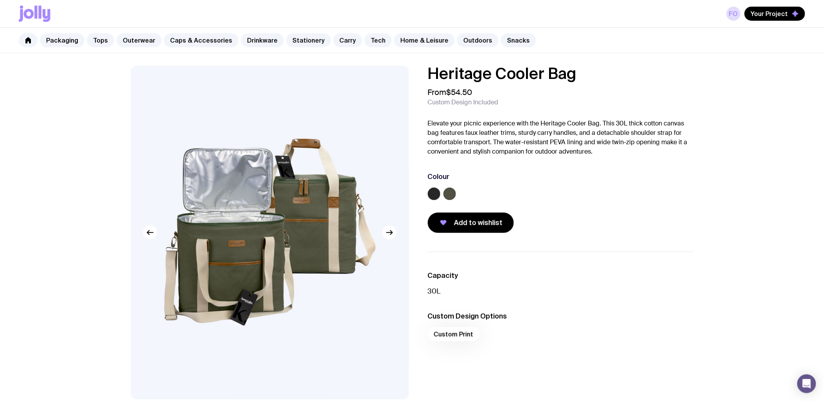
click at [434, 192] on label at bounding box center [434, 194] width 13 height 13
click at [0, 0] on input "radio" at bounding box center [0, 0] width 0 height 0
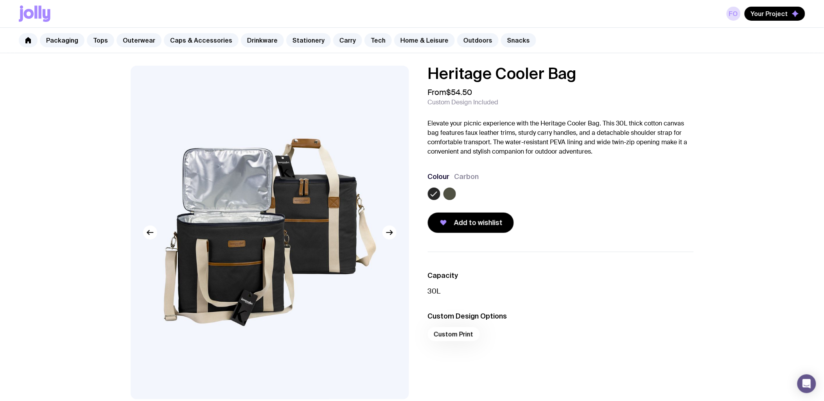
click at [449, 192] on label at bounding box center [449, 194] width 13 height 13
click at [0, 0] on input "radio" at bounding box center [0, 0] width 0 height 0
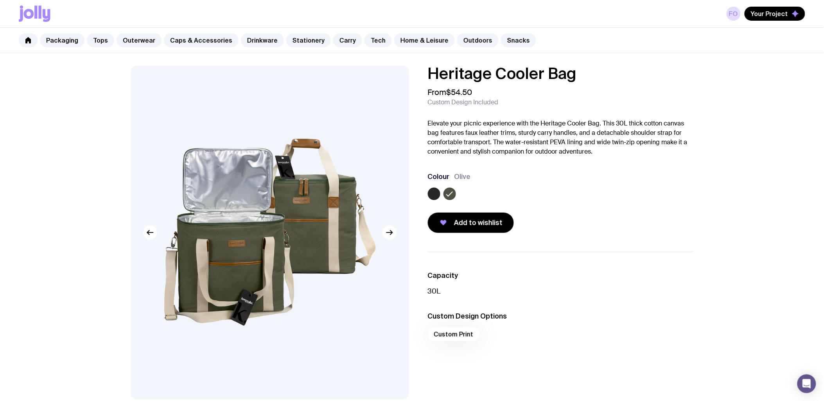
click at [432, 194] on label at bounding box center [434, 194] width 13 height 13
click at [0, 0] on input "radio" at bounding box center [0, 0] width 0 height 0
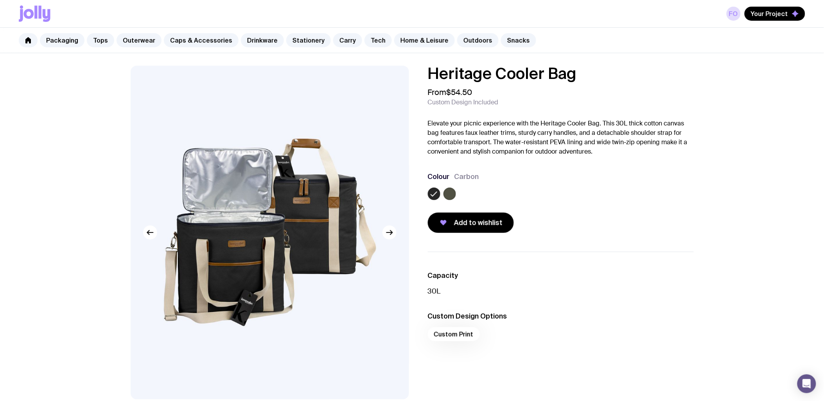
click at [449, 195] on label at bounding box center [449, 194] width 13 height 13
click at [0, 0] on input "radio" at bounding box center [0, 0] width 0 height 0
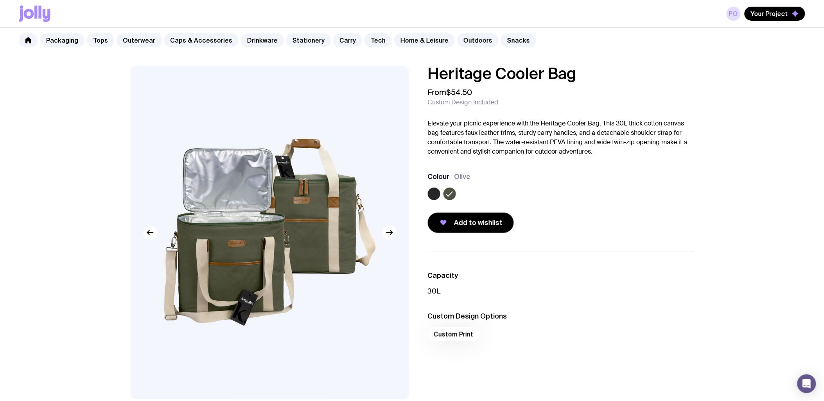
click at [433, 196] on label at bounding box center [434, 194] width 13 height 13
click at [0, 0] on input "radio" at bounding box center [0, 0] width 0 height 0
